Goal: Browse casually: Explore the website without a specific task or goal

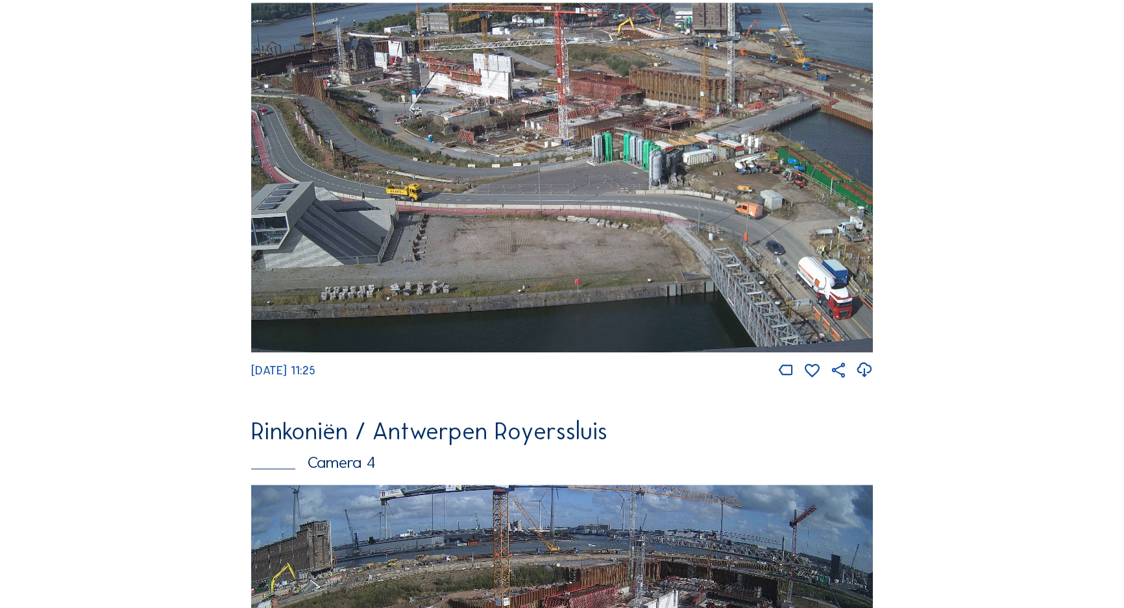
click at [301, 106] on img at bounding box center [562, 178] width 622 height 350
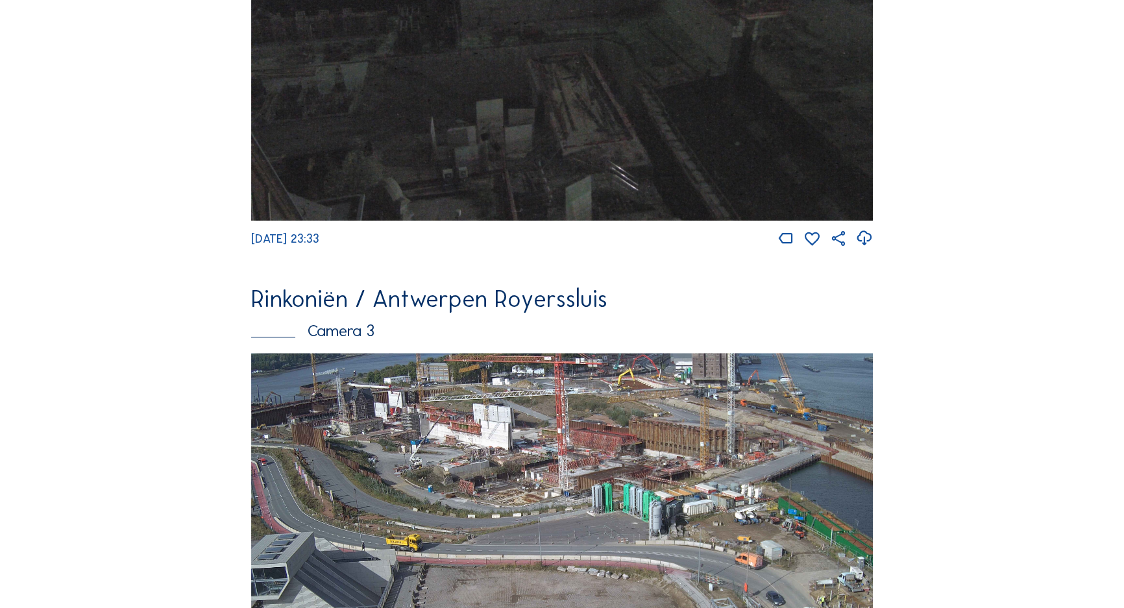
scroll to position [1669, 0]
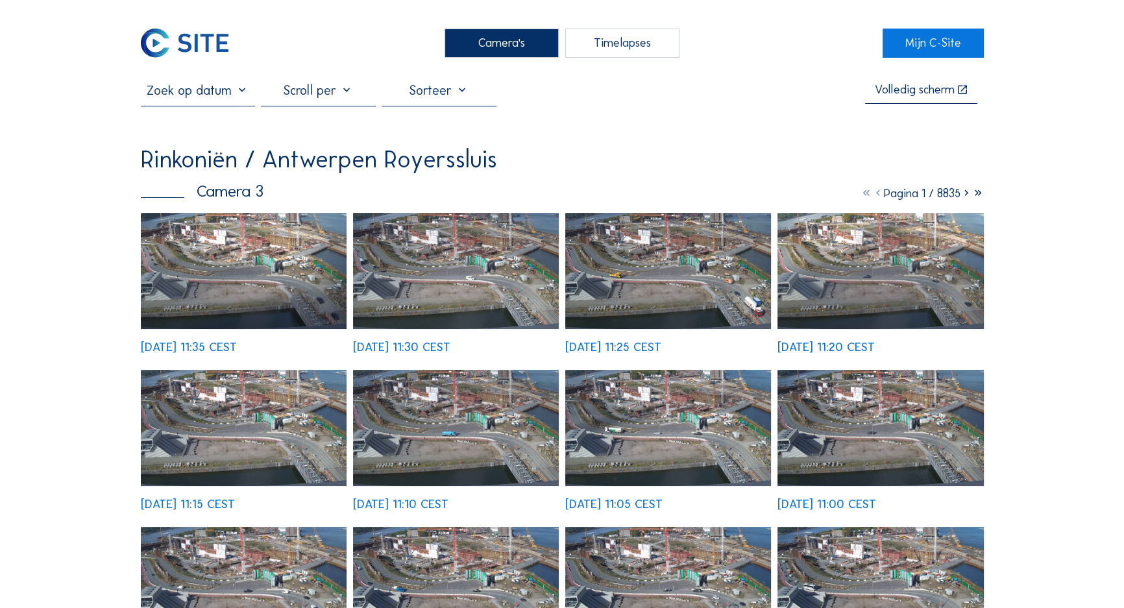
click at [217, 256] on img at bounding box center [244, 271] width 206 height 116
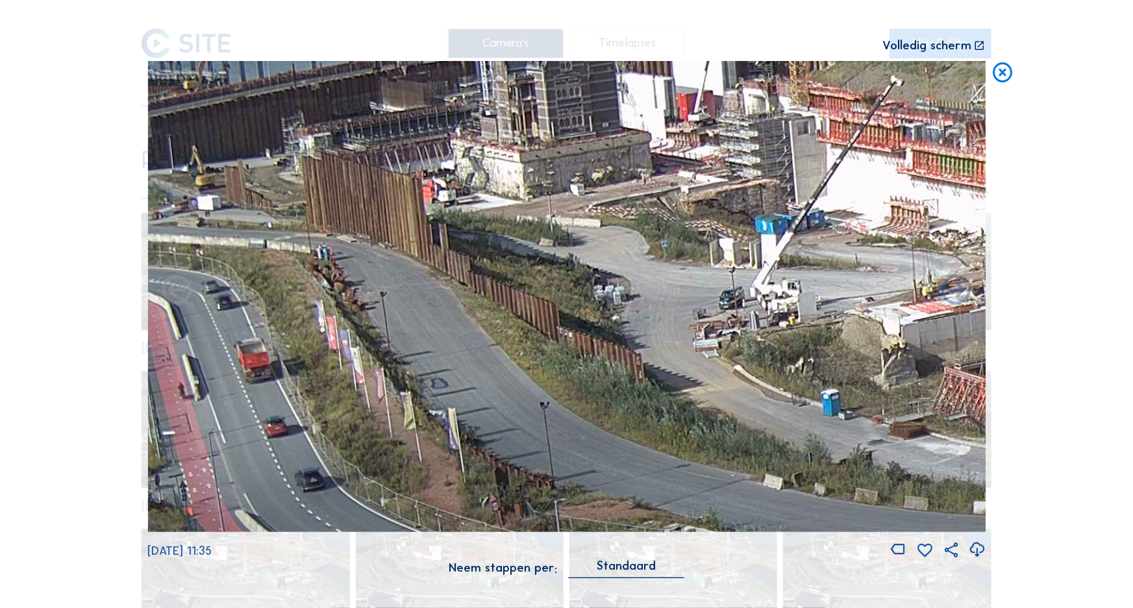
drag, startPoint x: 227, startPoint y: 182, endPoint x: 461, endPoint y: 217, distance: 236.4
click at [461, 217] on img at bounding box center [566, 296] width 838 height 471
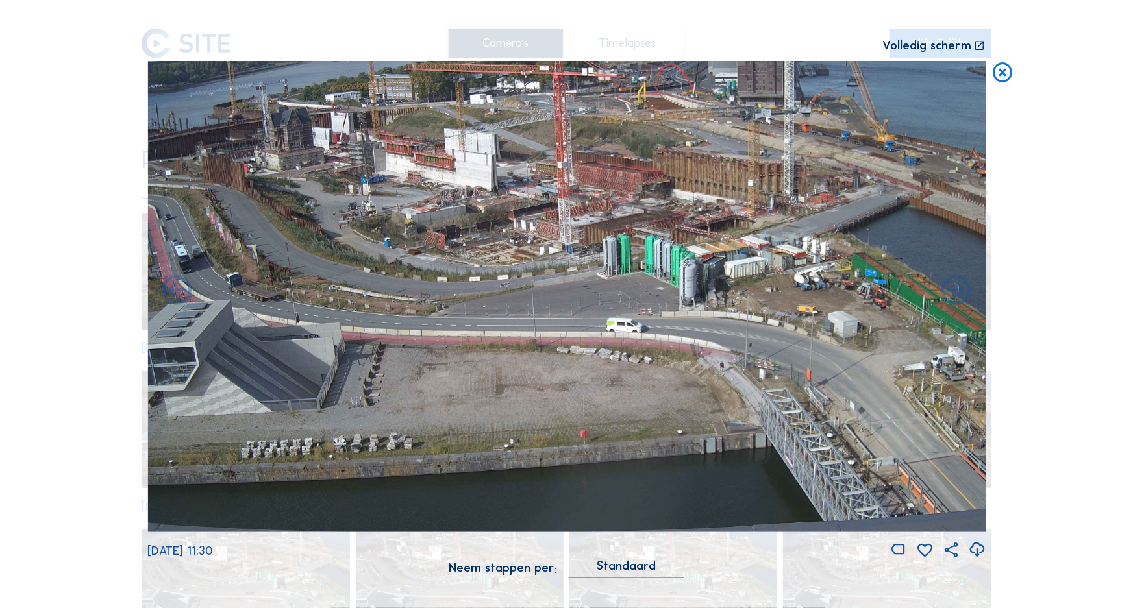
click at [1002, 78] on icon at bounding box center [1003, 73] width 24 height 25
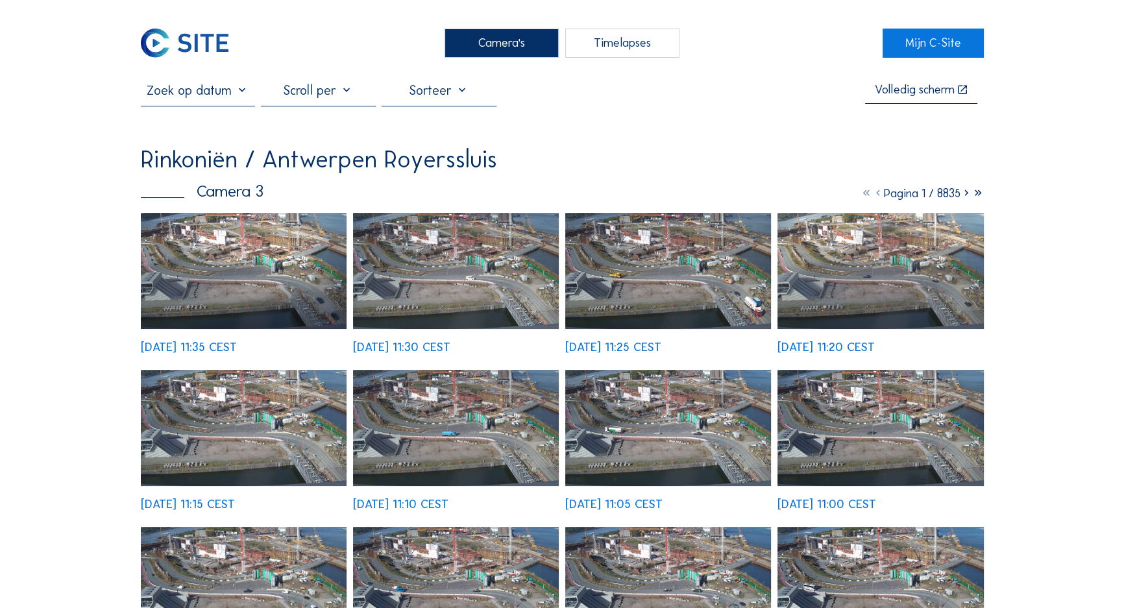
click at [501, 43] on div "Camera's" at bounding box center [502, 44] width 115 height 30
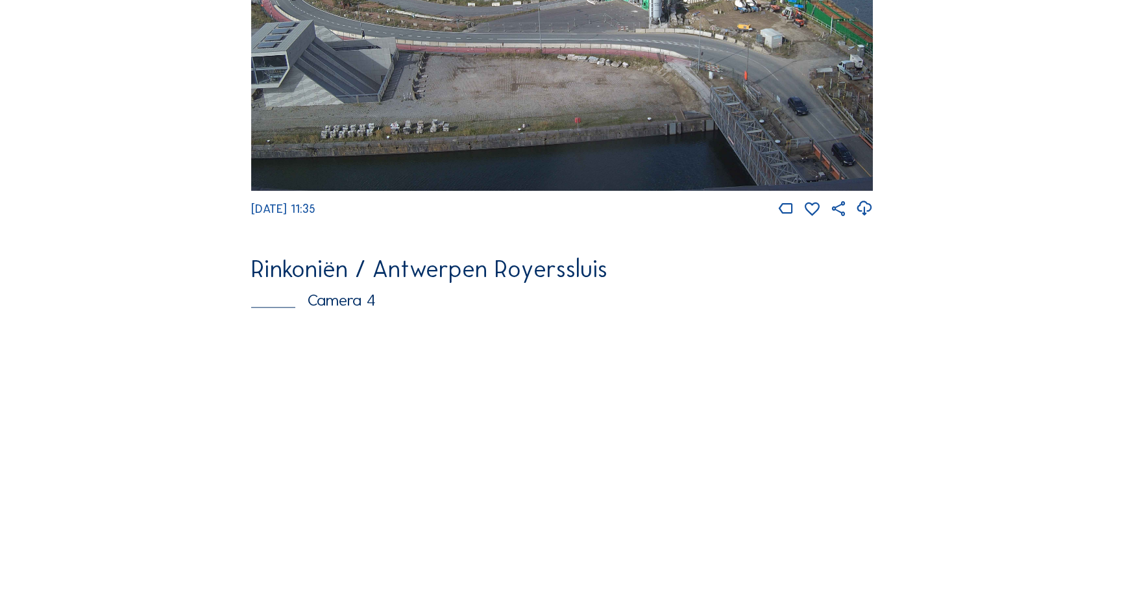
scroll to position [1845, 0]
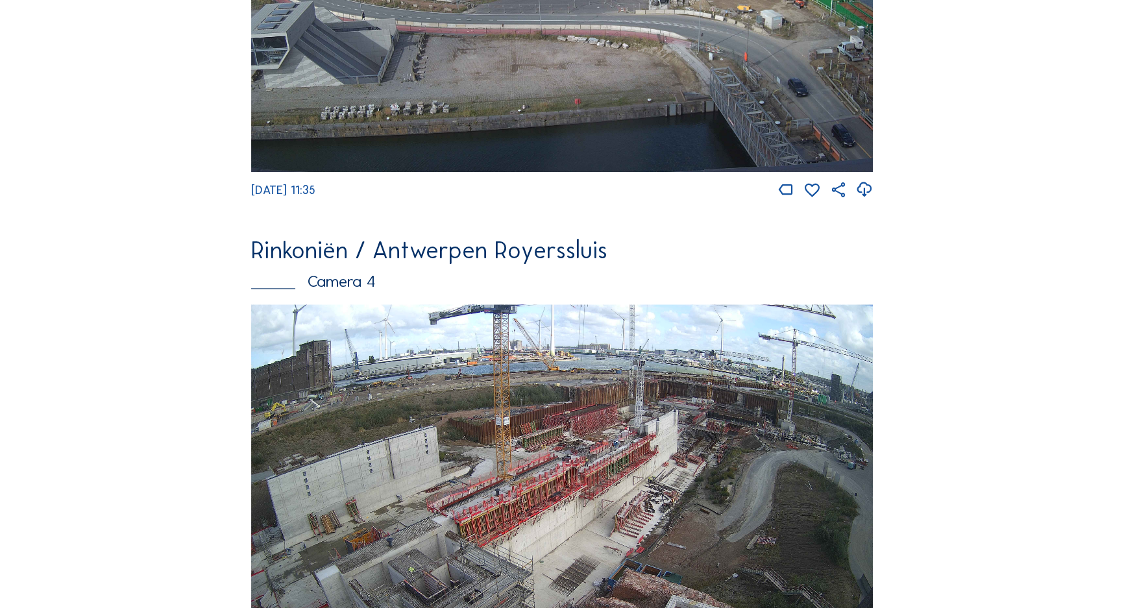
click at [709, 481] on img at bounding box center [562, 479] width 622 height 350
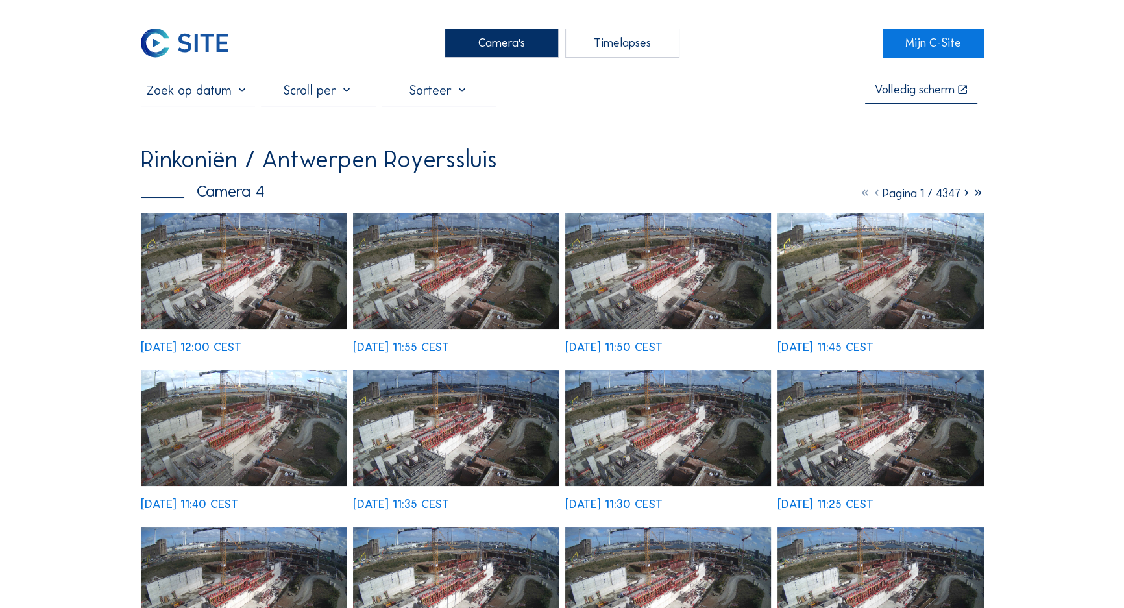
click at [258, 233] on img at bounding box center [244, 271] width 206 height 116
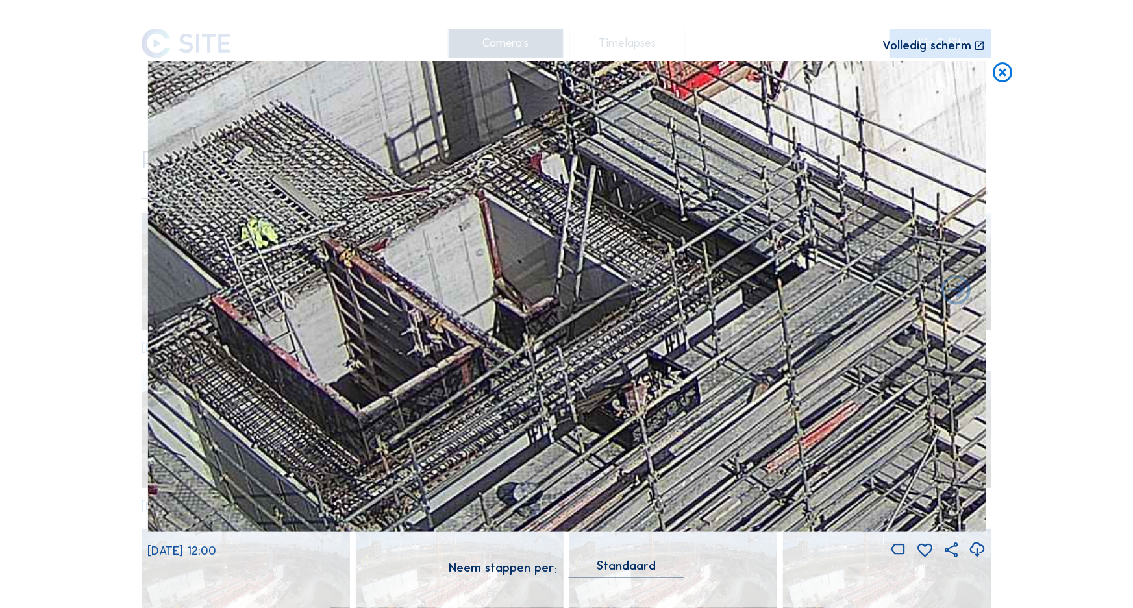
drag, startPoint x: 402, startPoint y: 387, endPoint x: 454, endPoint y: 229, distance: 166.3
click at [454, 229] on img at bounding box center [566, 296] width 838 height 471
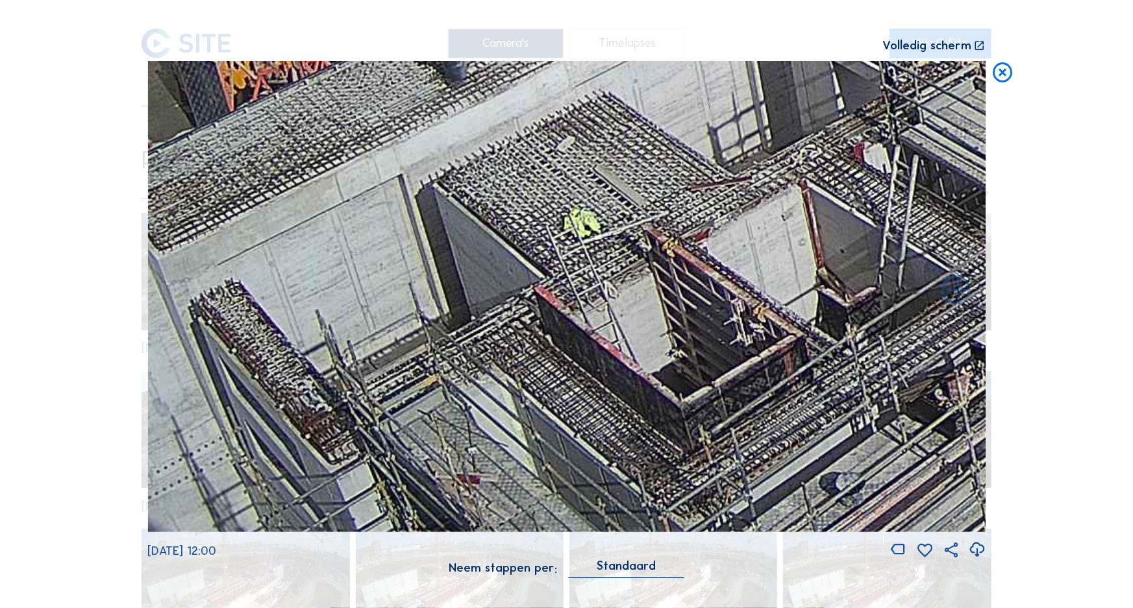
drag, startPoint x: 371, startPoint y: 360, endPoint x: 694, endPoint y: 349, distance: 322.8
click at [694, 349] on img at bounding box center [566, 296] width 838 height 471
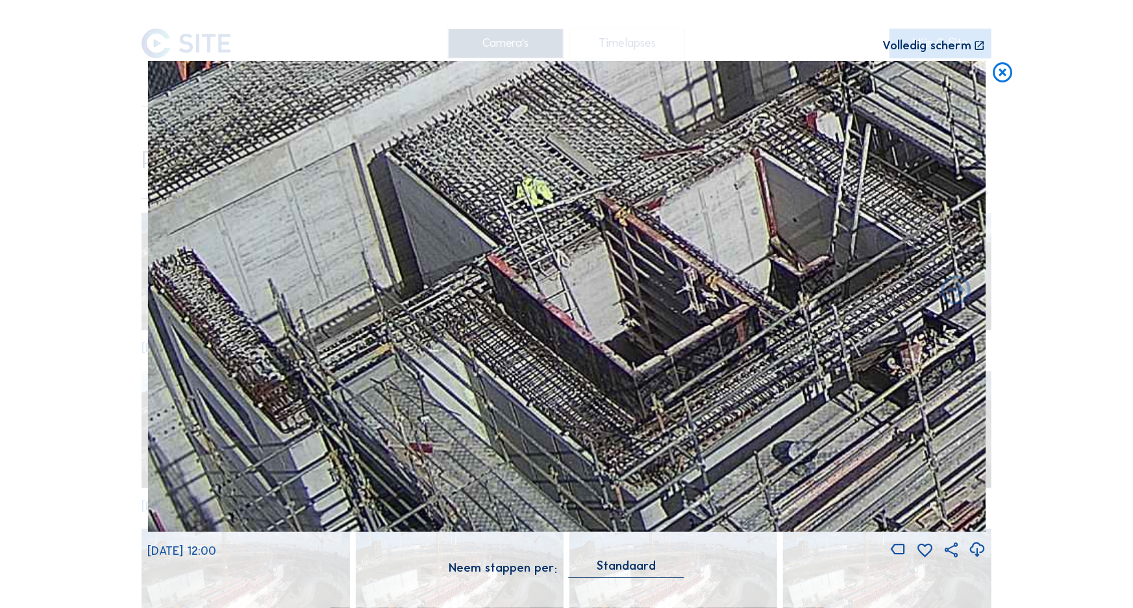
drag, startPoint x: 691, startPoint y: 349, endPoint x: 644, endPoint y: 318, distance: 56.7
click at [644, 318] on img at bounding box center [566, 296] width 838 height 471
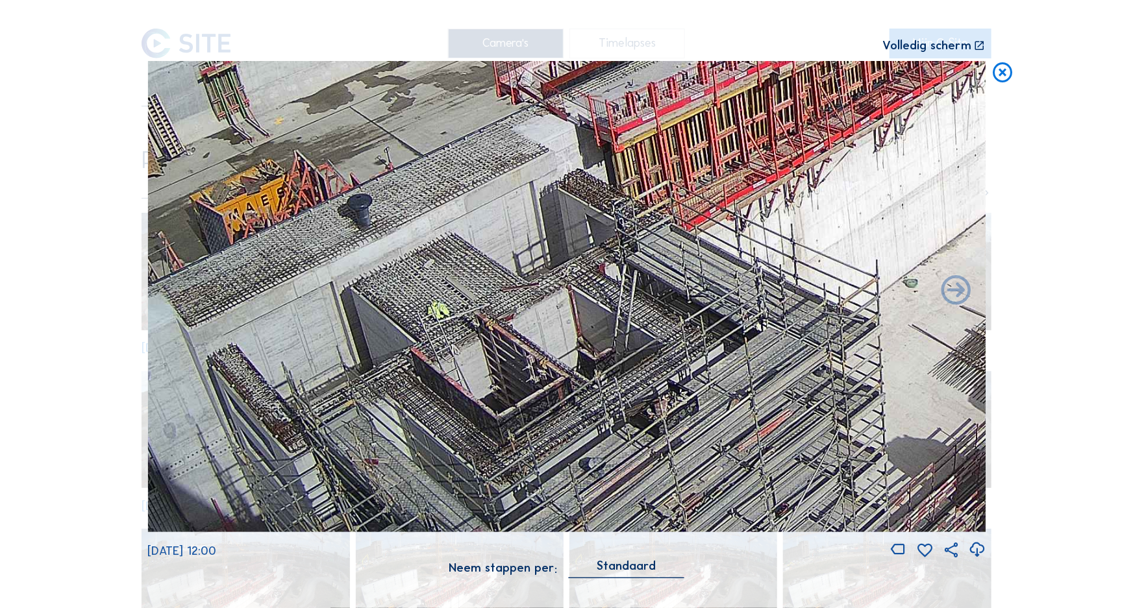
drag, startPoint x: 791, startPoint y: 276, endPoint x: 663, endPoint y: 371, distance: 159.6
click at [664, 371] on img at bounding box center [566, 296] width 838 height 471
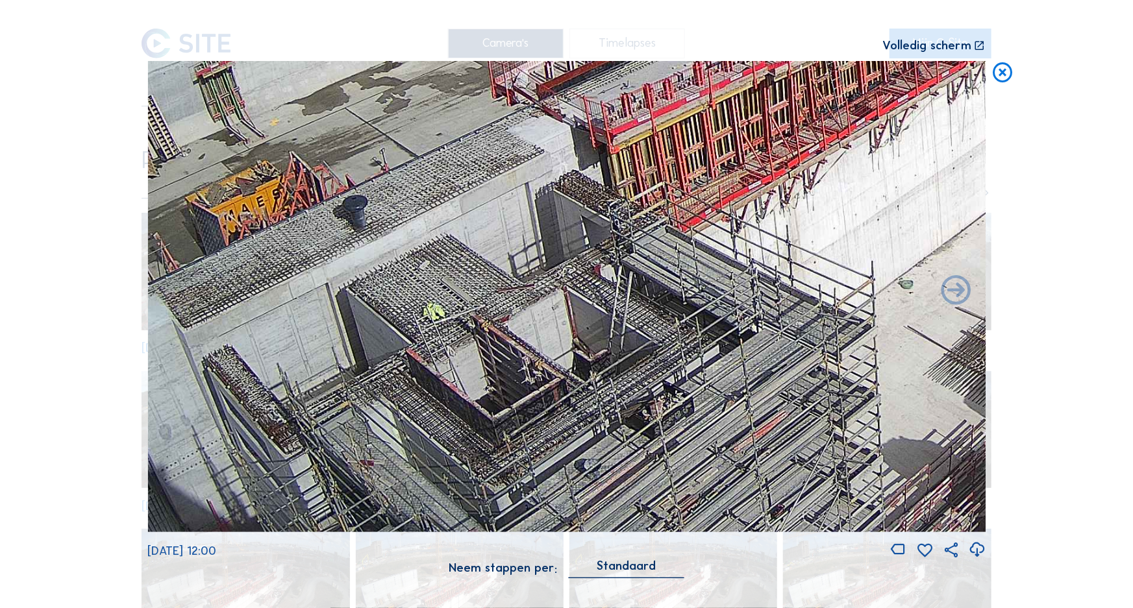
click at [1002, 75] on icon at bounding box center [1003, 73] width 24 height 25
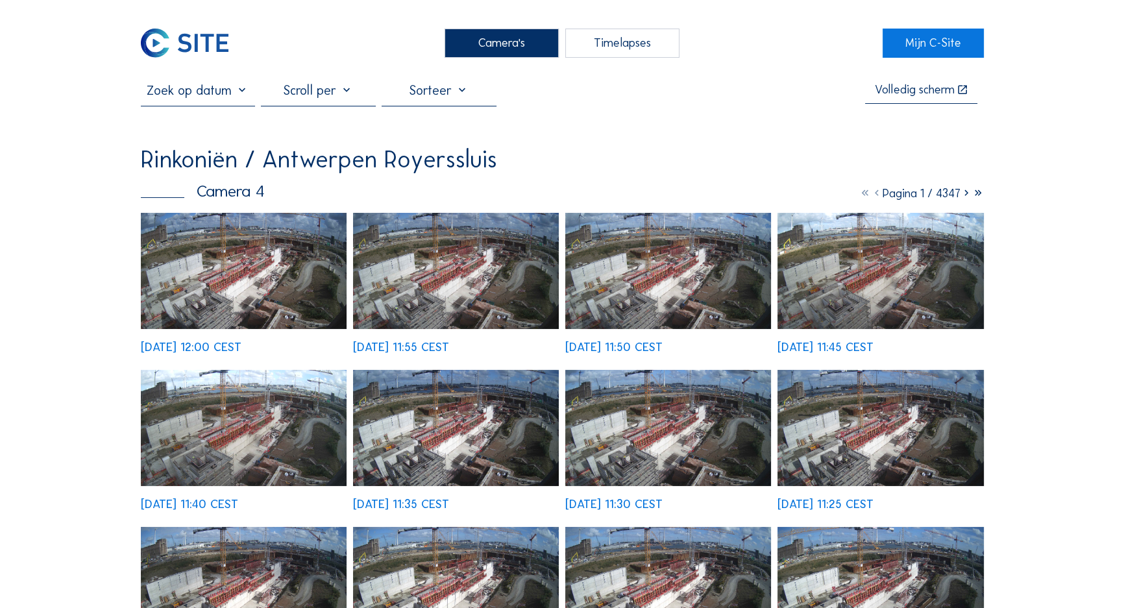
click at [517, 49] on div "Camera's" at bounding box center [502, 44] width 115 height 30
